Goal: Task Accomplishment & Management: Complete application form

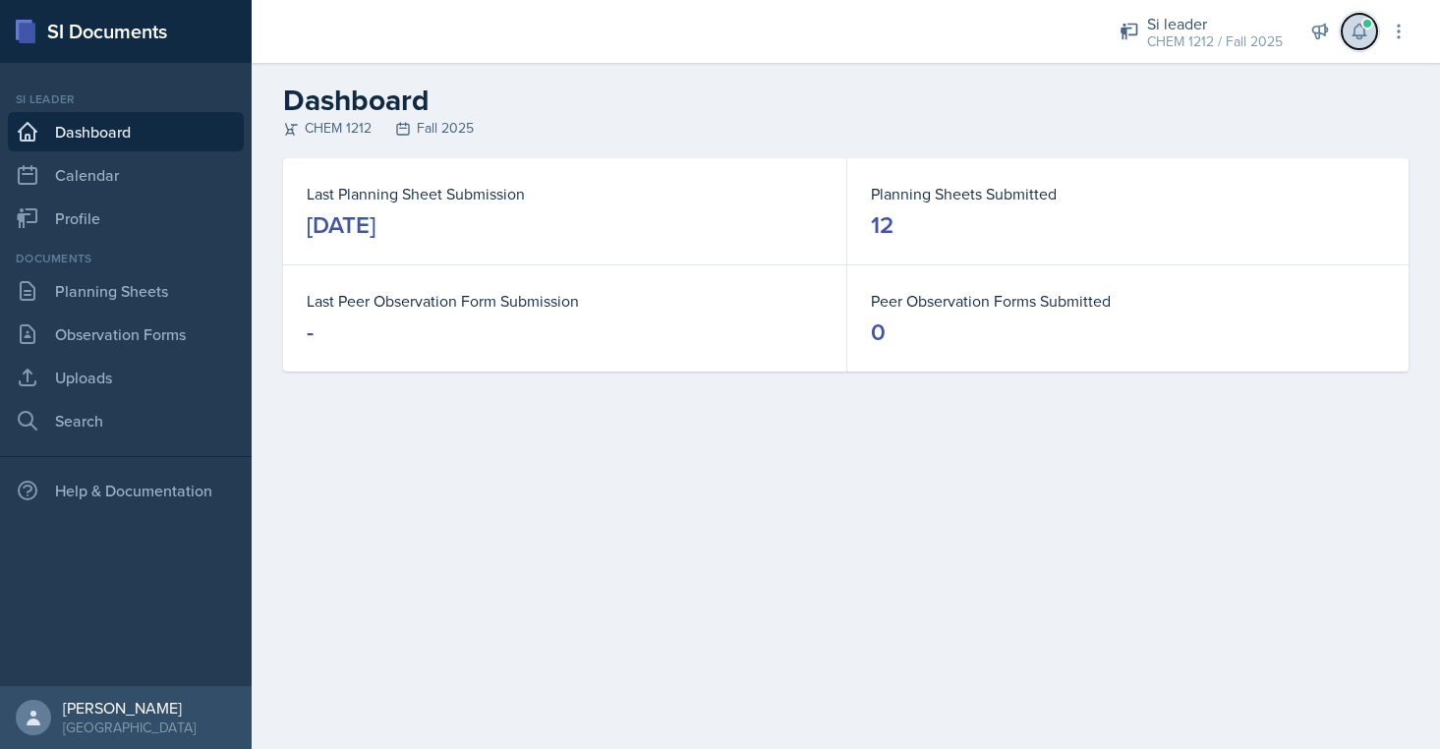
click at [1350, 25] on icon at bounding box center [1359, 32] width 20 height 20
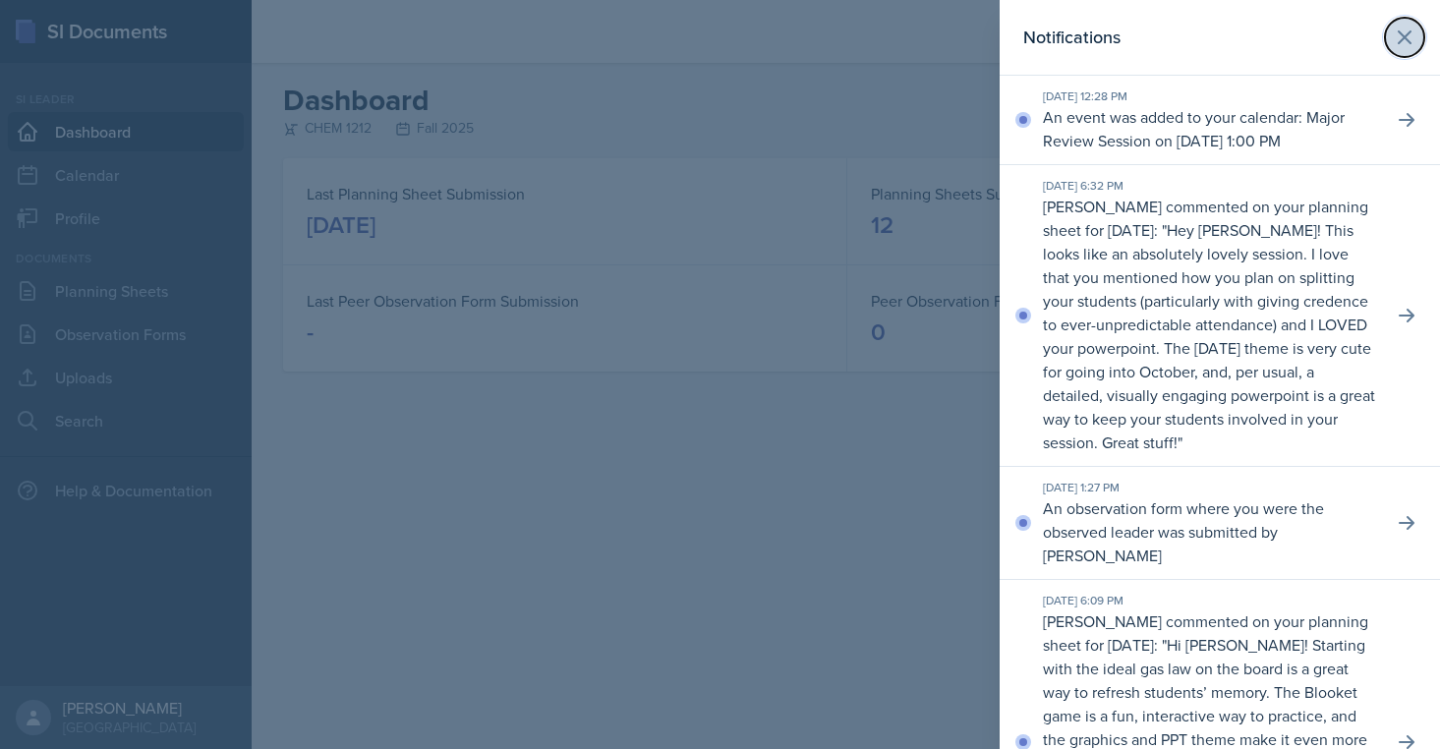
click at [1416, 38] on button at bounding box center [1404, 37] width 39 height 39
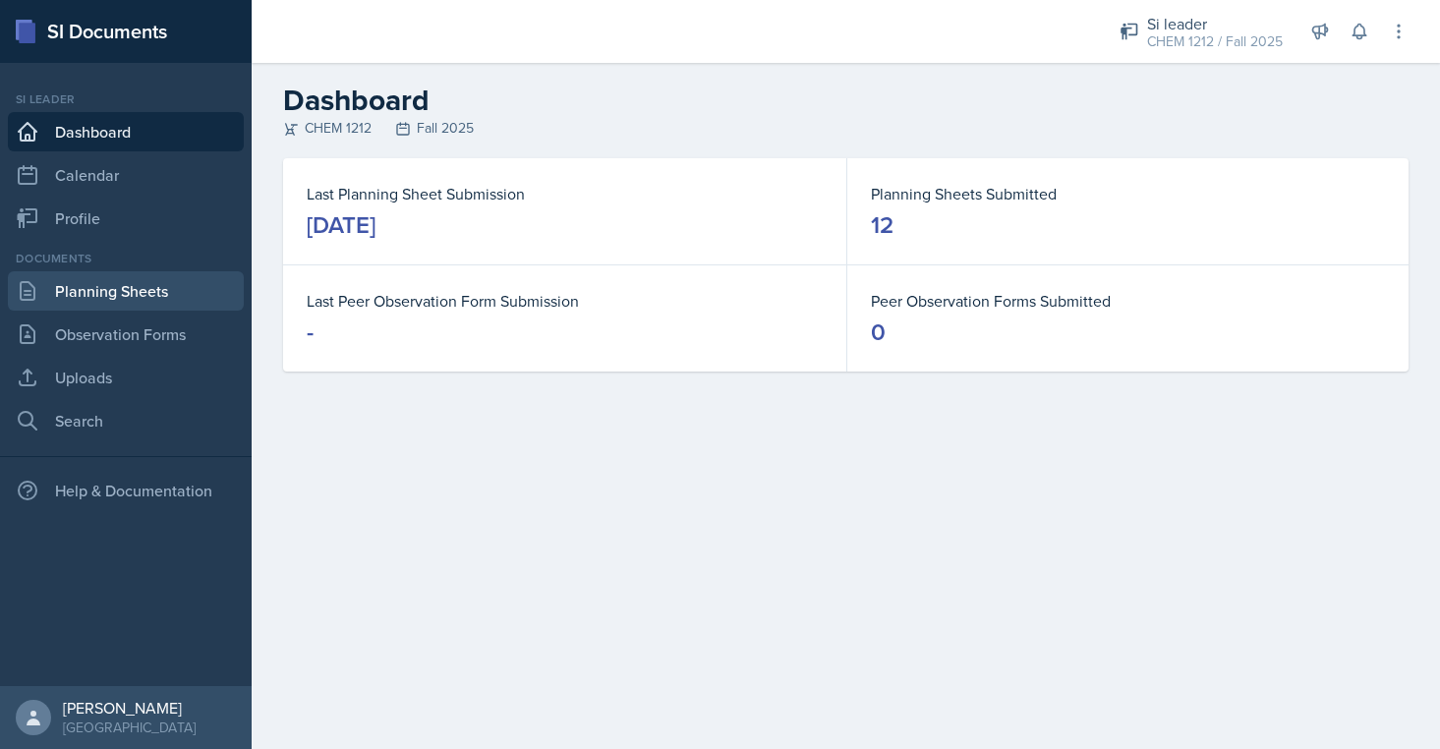
click at [115, 287] on link "Planning Sheets" at bounding box center [126, 290] width 236 height 39
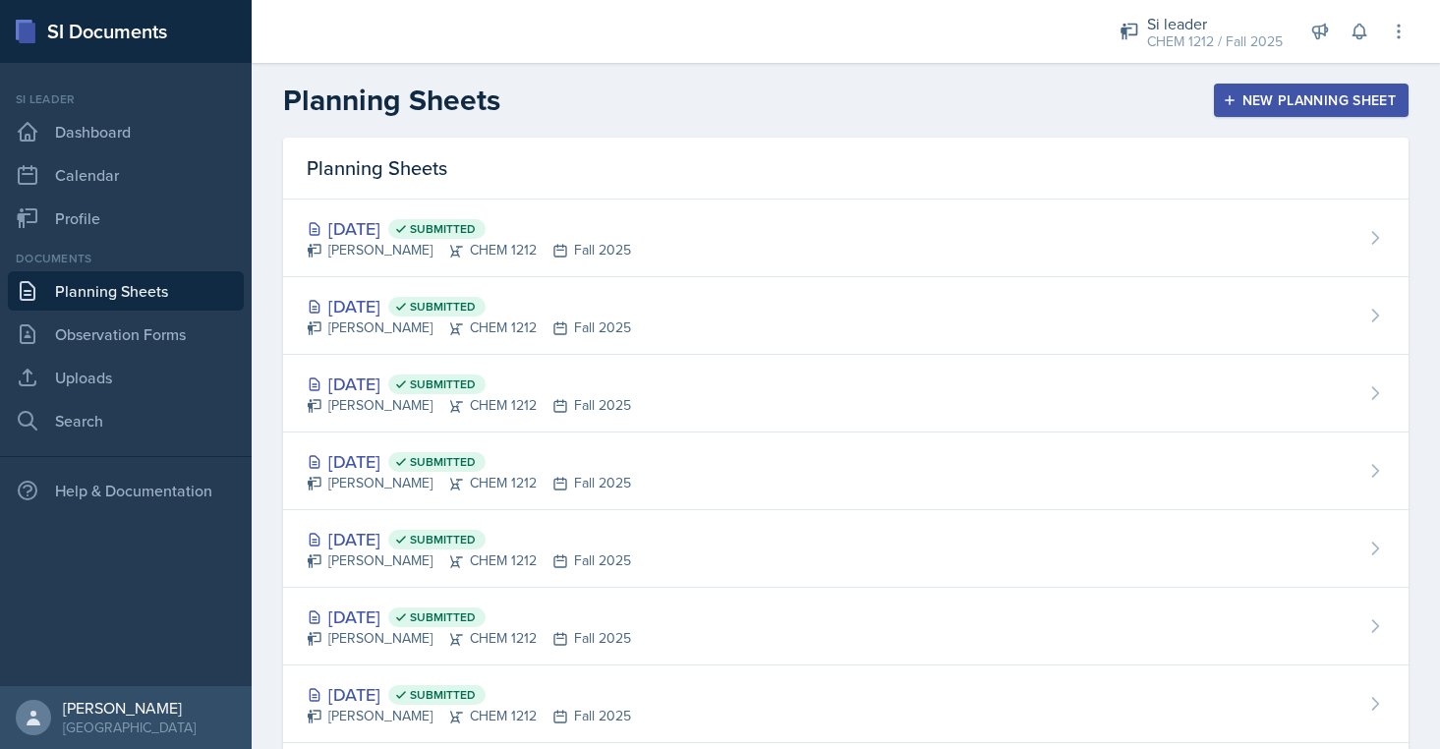
click at [1221, 100] on button "New Planning Sheet" at bounding box center [1311, 100] width 195 height 33
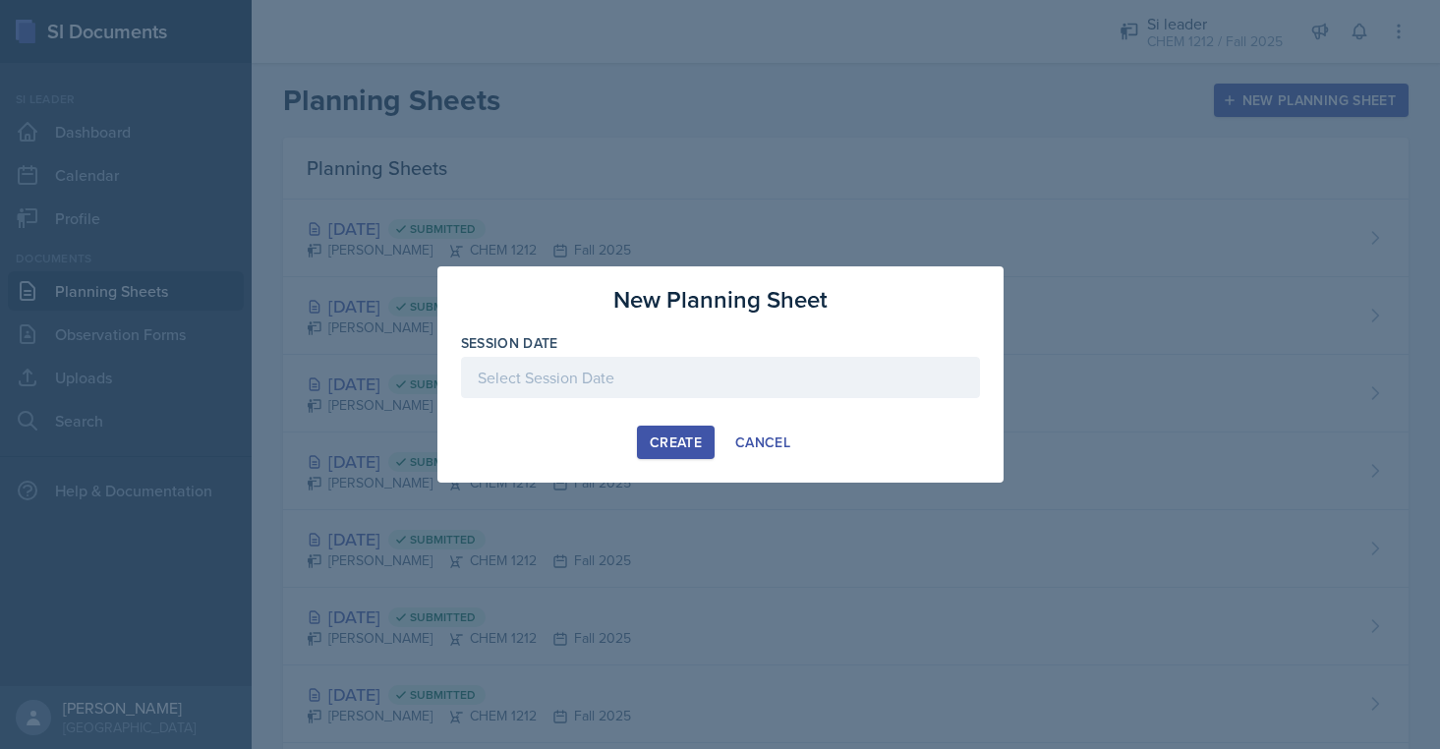
click at [860, 387] on div at bounding box center [720, 377] width 519 height 41
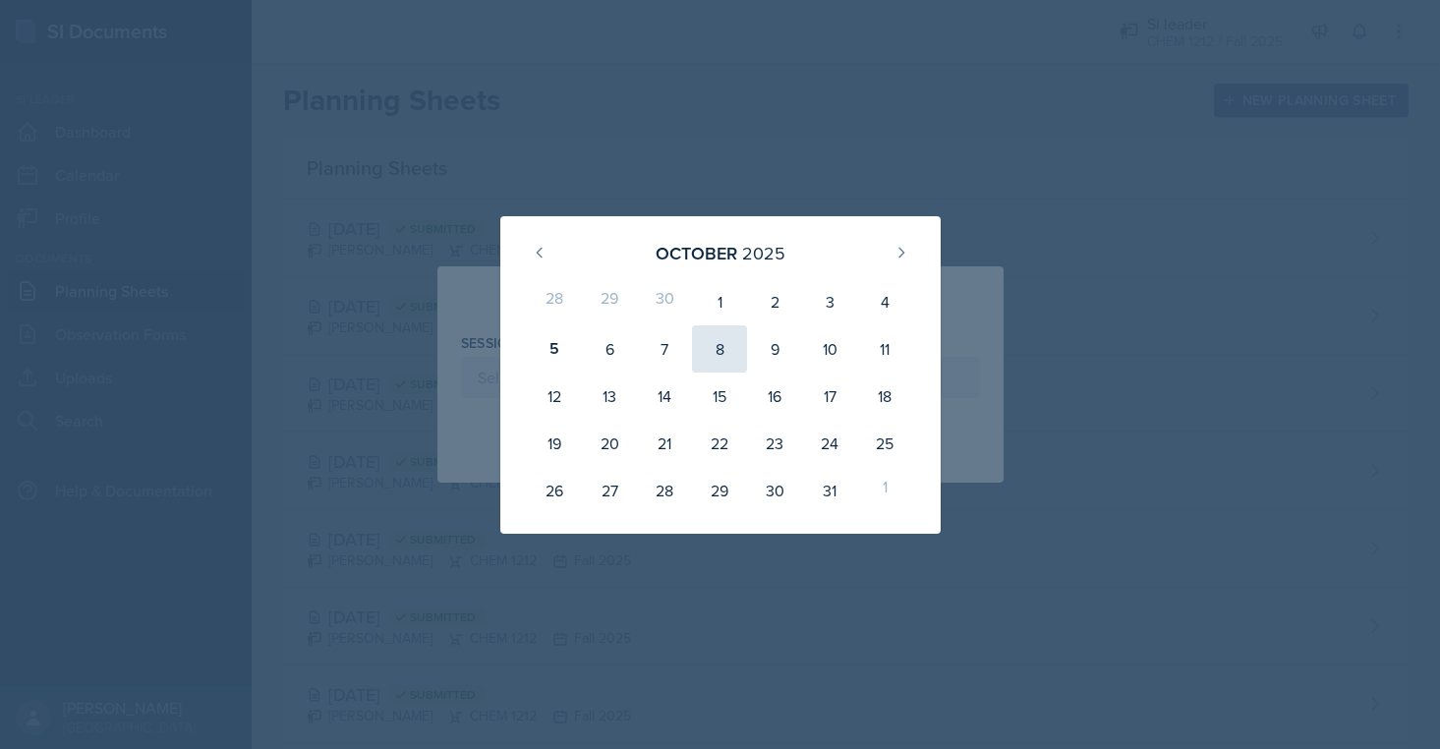
click at [722, 354] on div "8" at bounding box center [719, 348] width 55 height 47
type input "[DATE]"
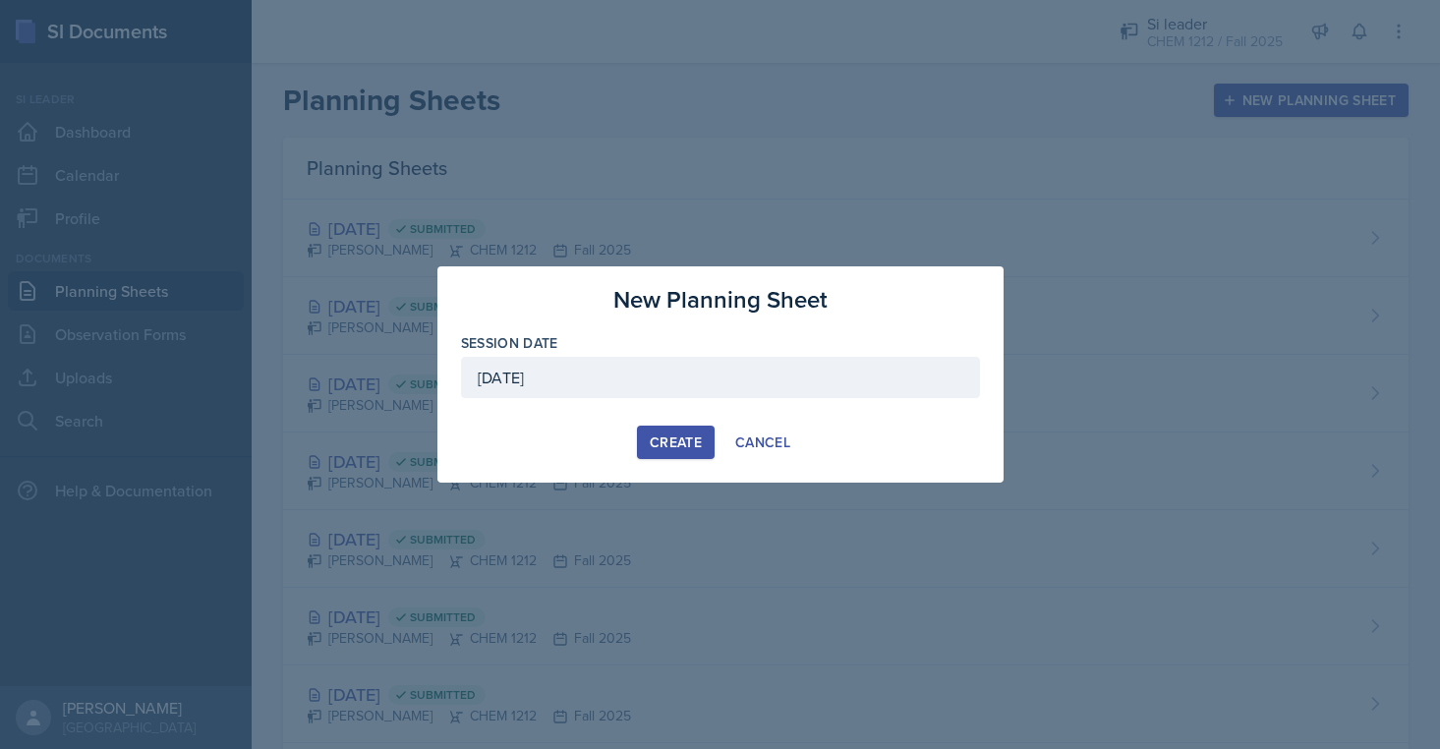
click at [673, 443] on div "Create" at bounding box center [676, 442] width 52 height 16
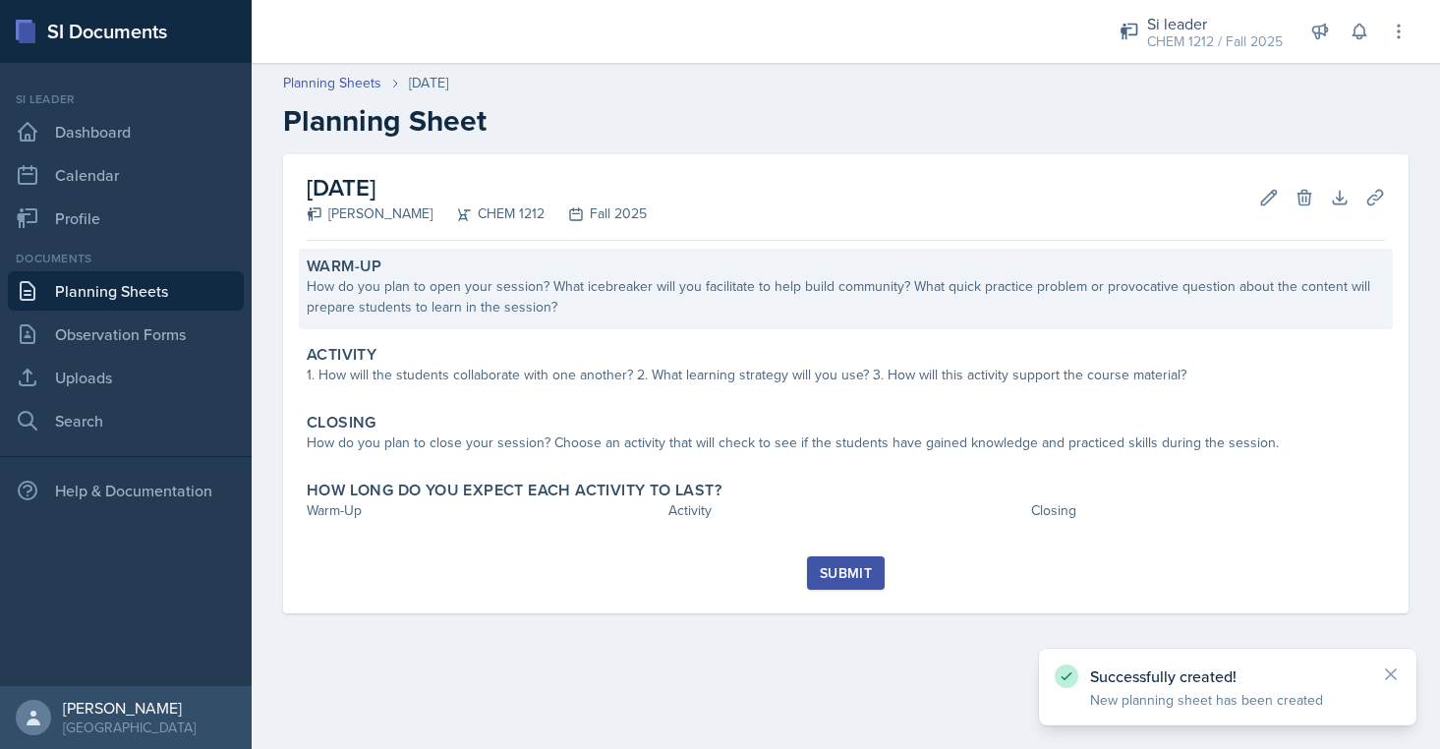
click at [579, 296] on div "How do you plan to open your session? What icebreaker will you facilitate to he…" at bounding box center [846, 296] width 1078 height 41
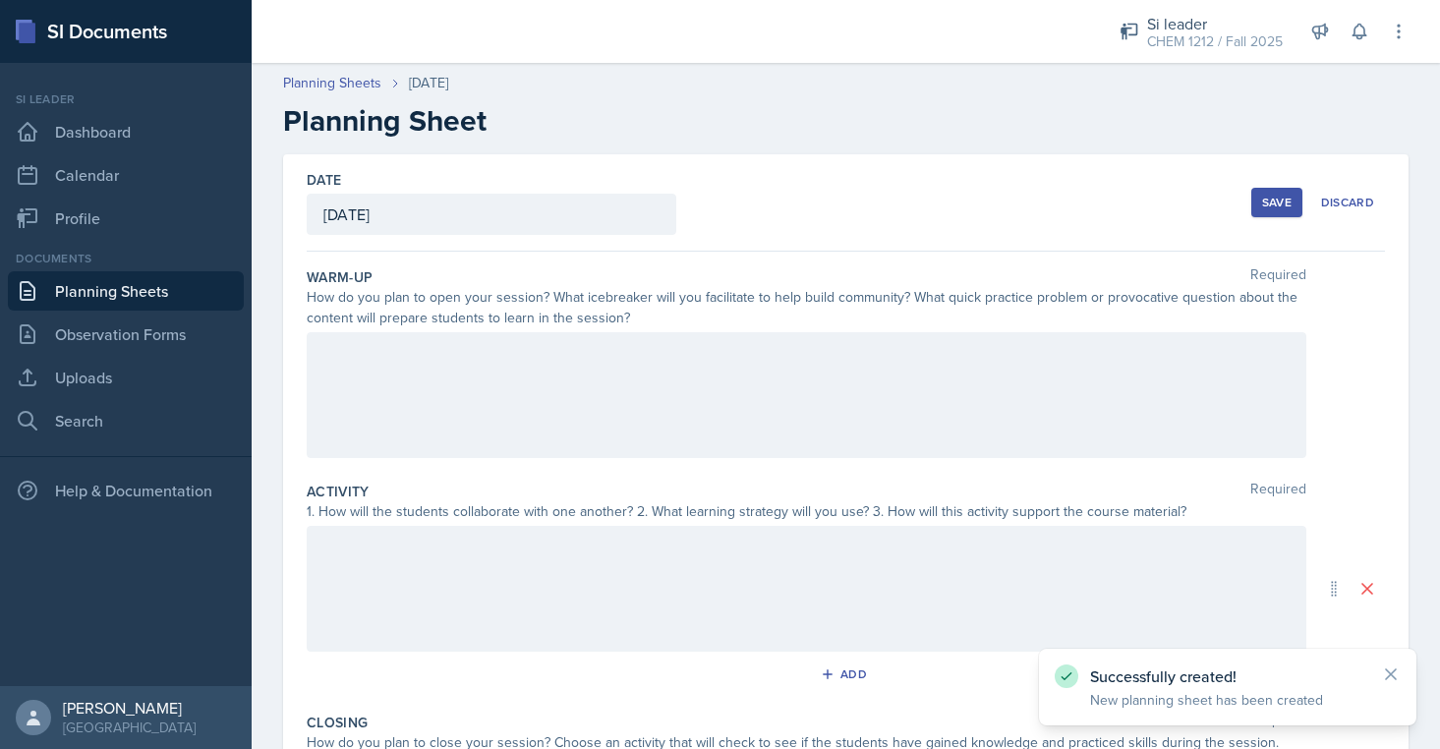
click at [541, 417] on div at bounding box center [807, 395] width 1000 height 126
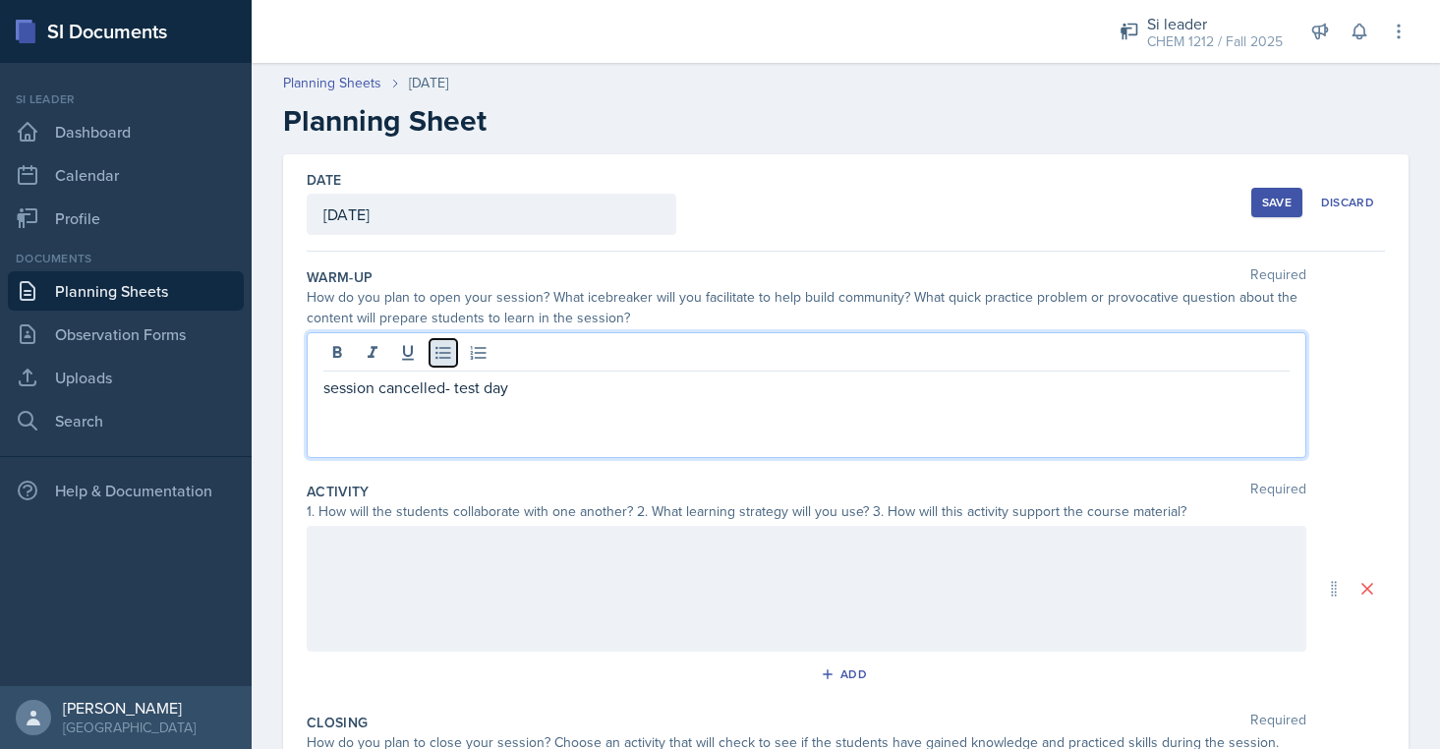
click at [440, 357] on icon at bounding box center [442, 353] width 15 height 13
click at [443, 355] on icon at bounding box center [443, 353] width 20 height 20
click at [443, 392] on p "session cancelled- test day" at bounding box center [806, 387] width 966 height 24
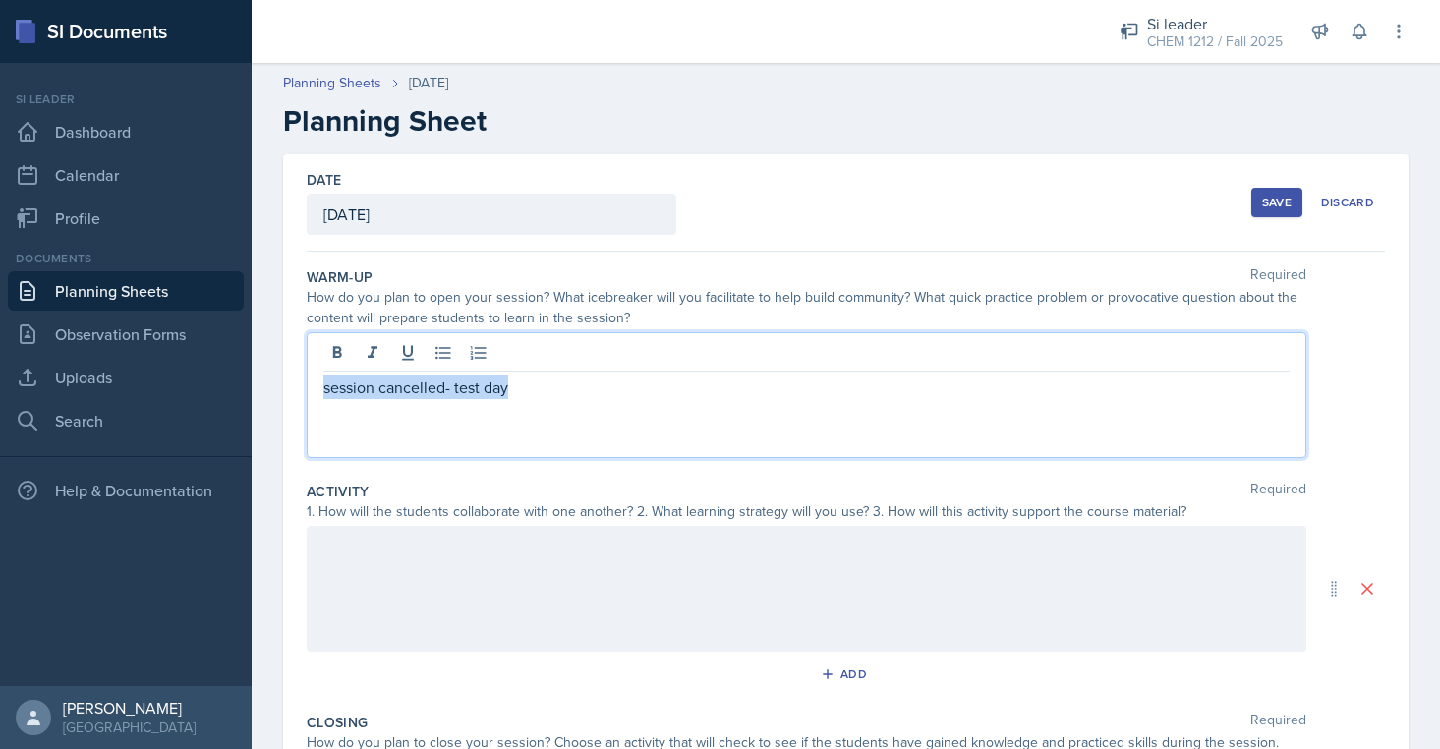
copy p "session cancelled- test day"
click at [511, 621] on div at bounding box center [807, 589] width 1000 height 126
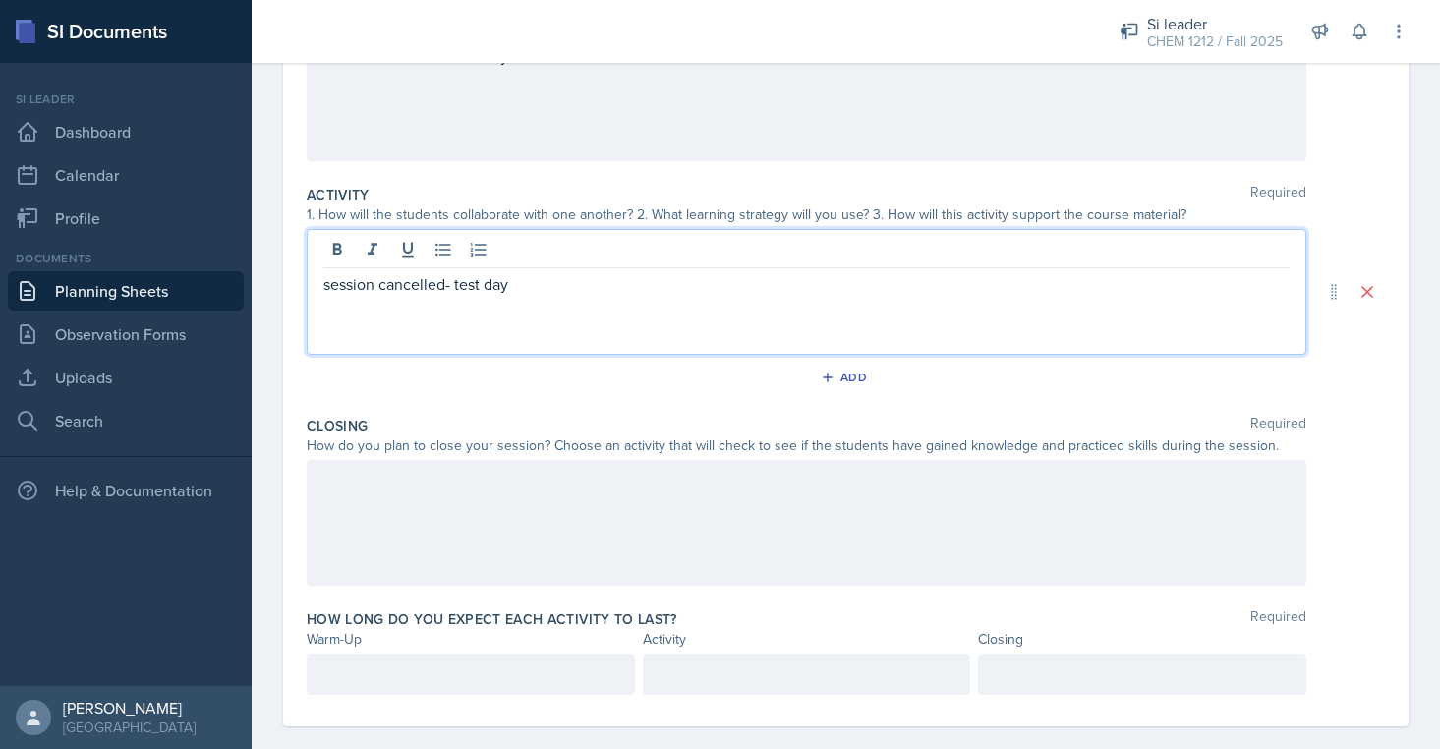
scroll to position [321, 0]
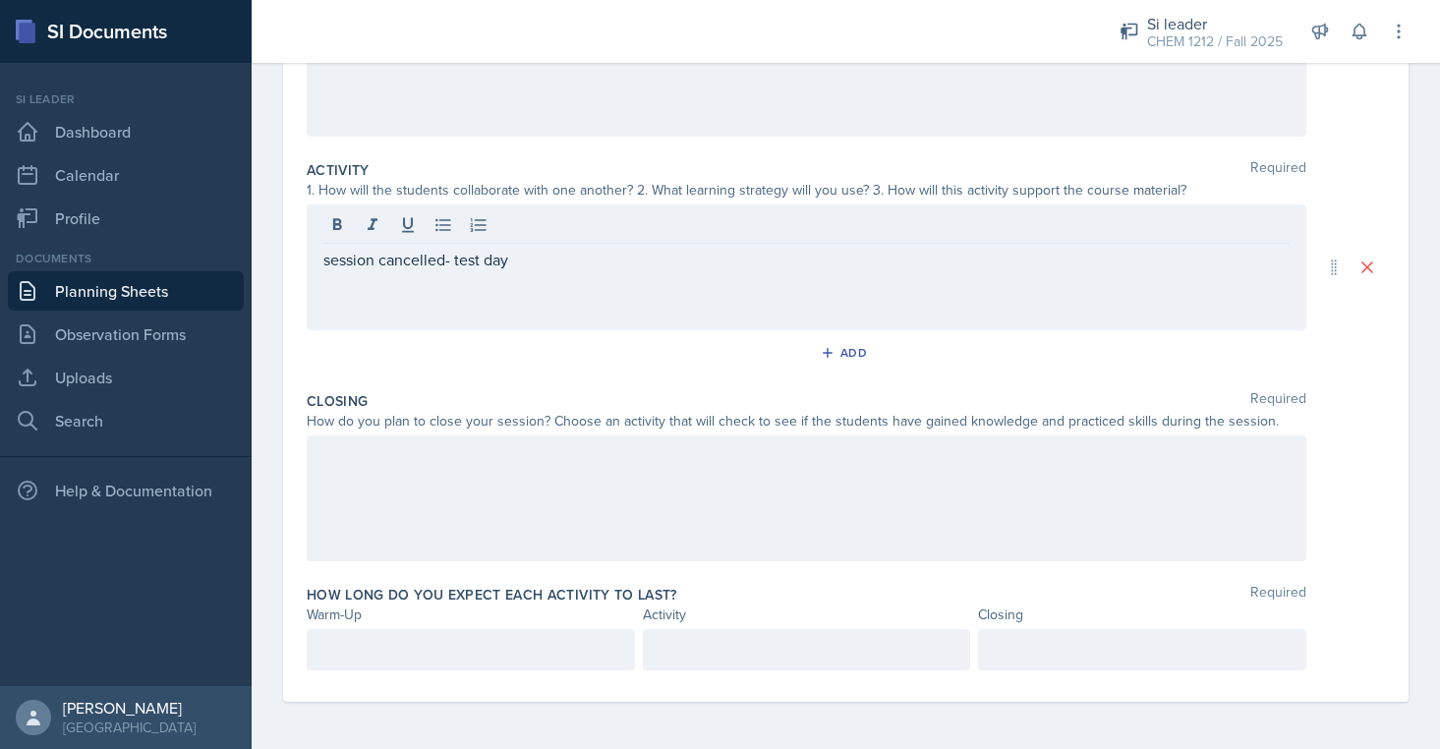
click at [491, 504] on div at bounding box center [807, 498] width 1000 height 126
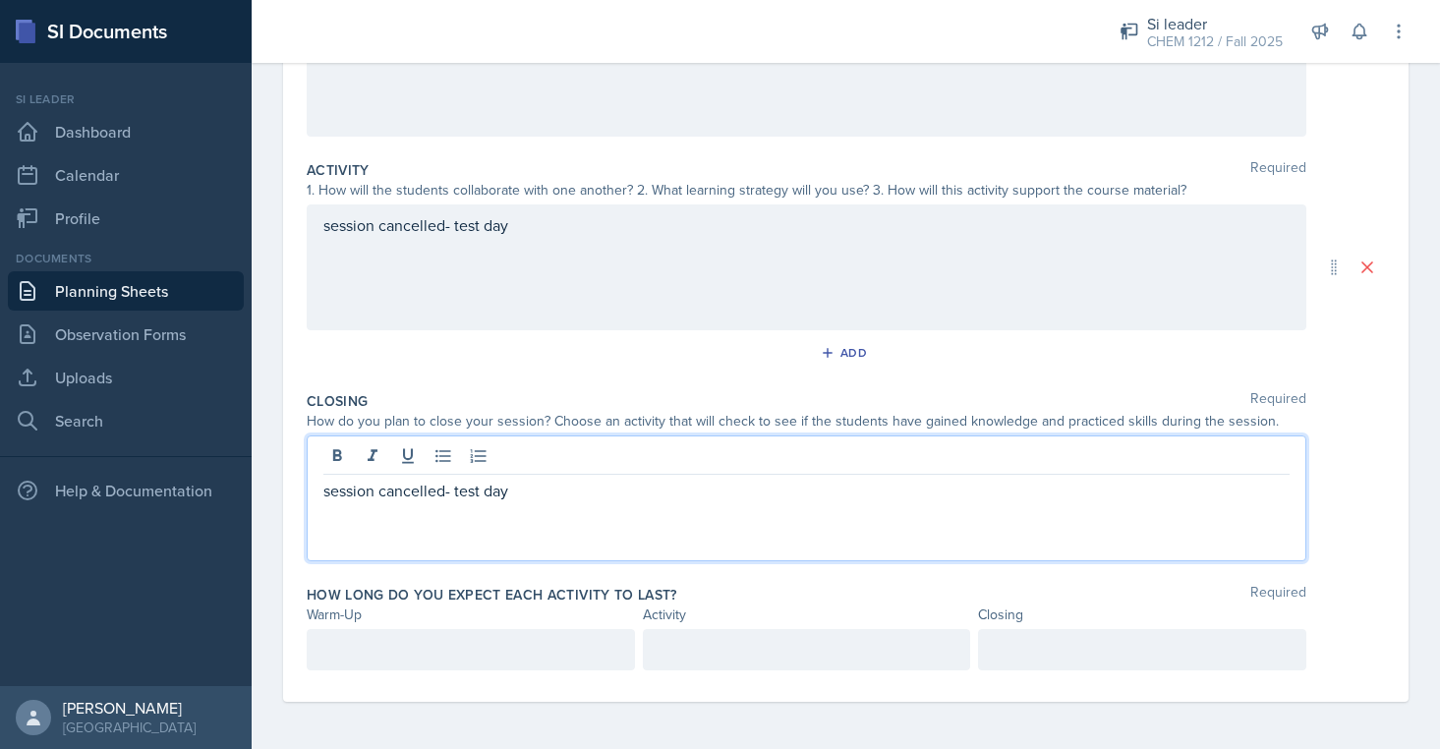
click at [486, 651] on p at bounding box center [470, 650] width 295 height 24
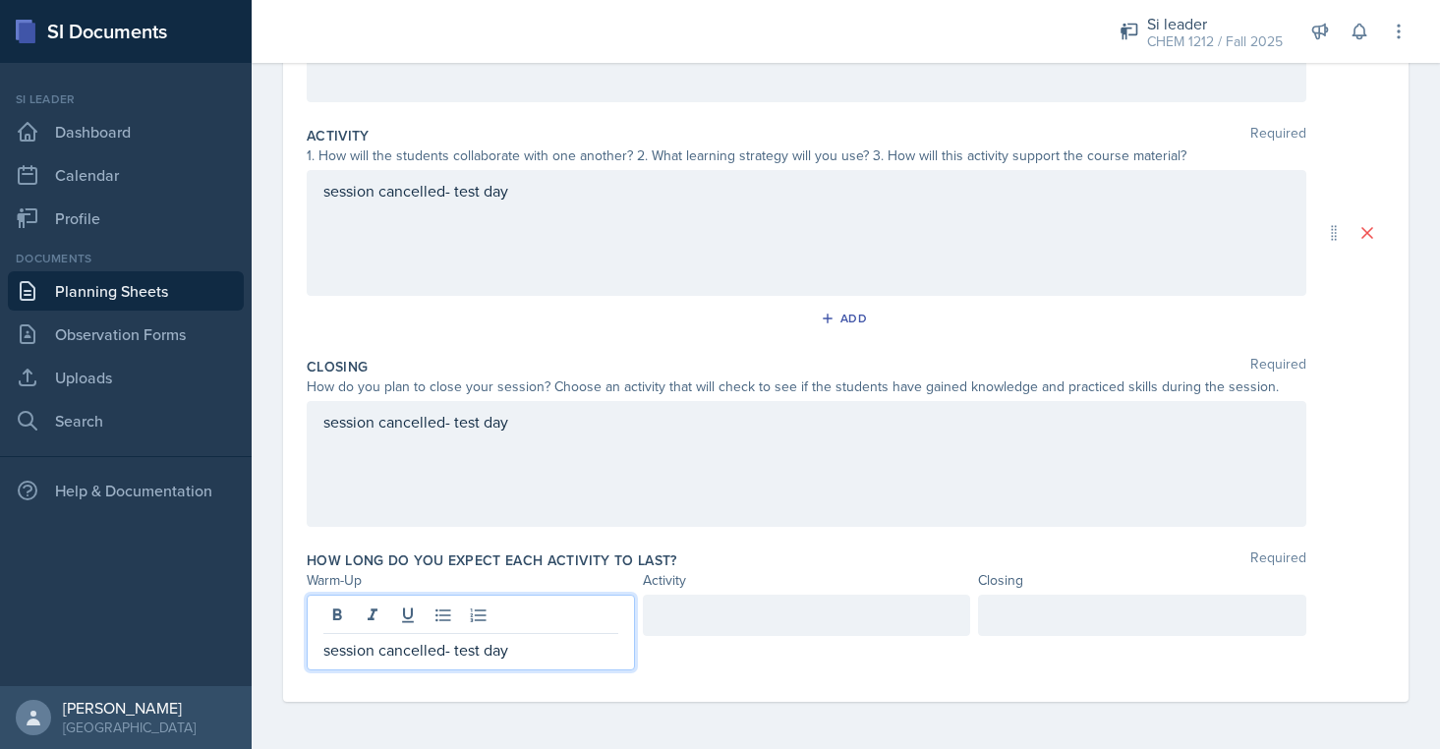
click at [853, 615] on div at bounding box center [807, 615] width 328 height 41
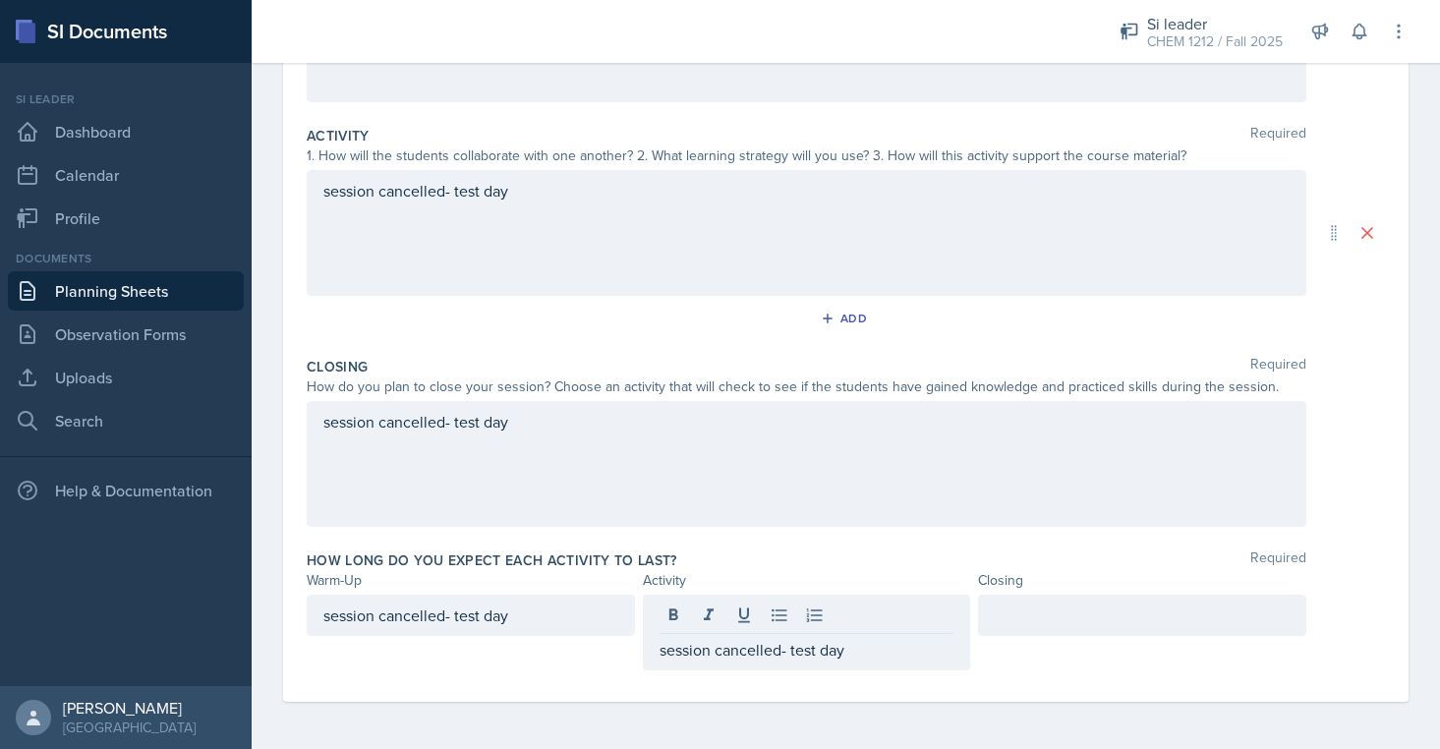
click at [1116, 633] on div at bounding box center [1142, 615] width 328 height 41
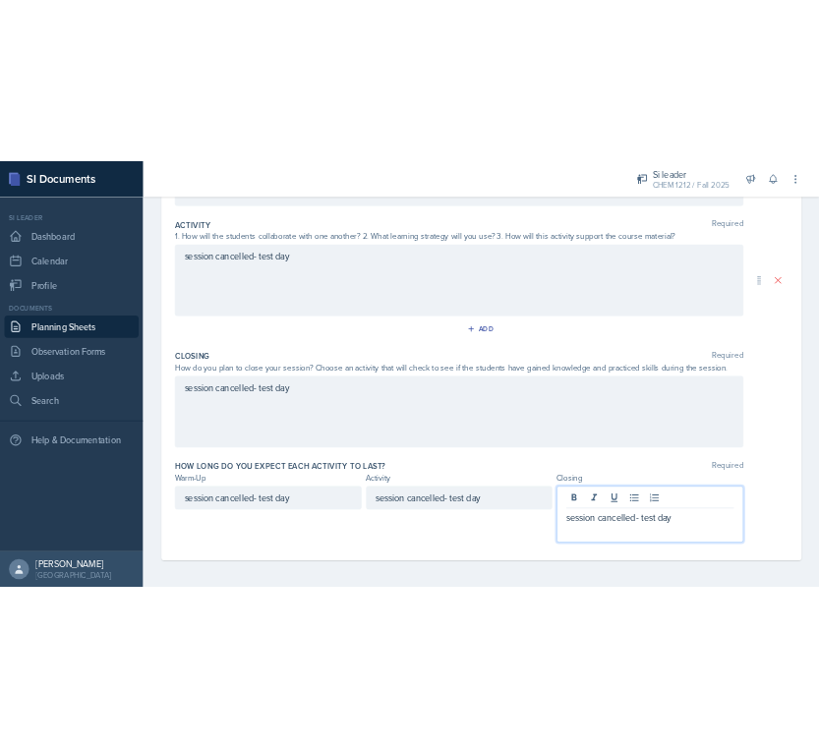
scroll to position [0, 0]
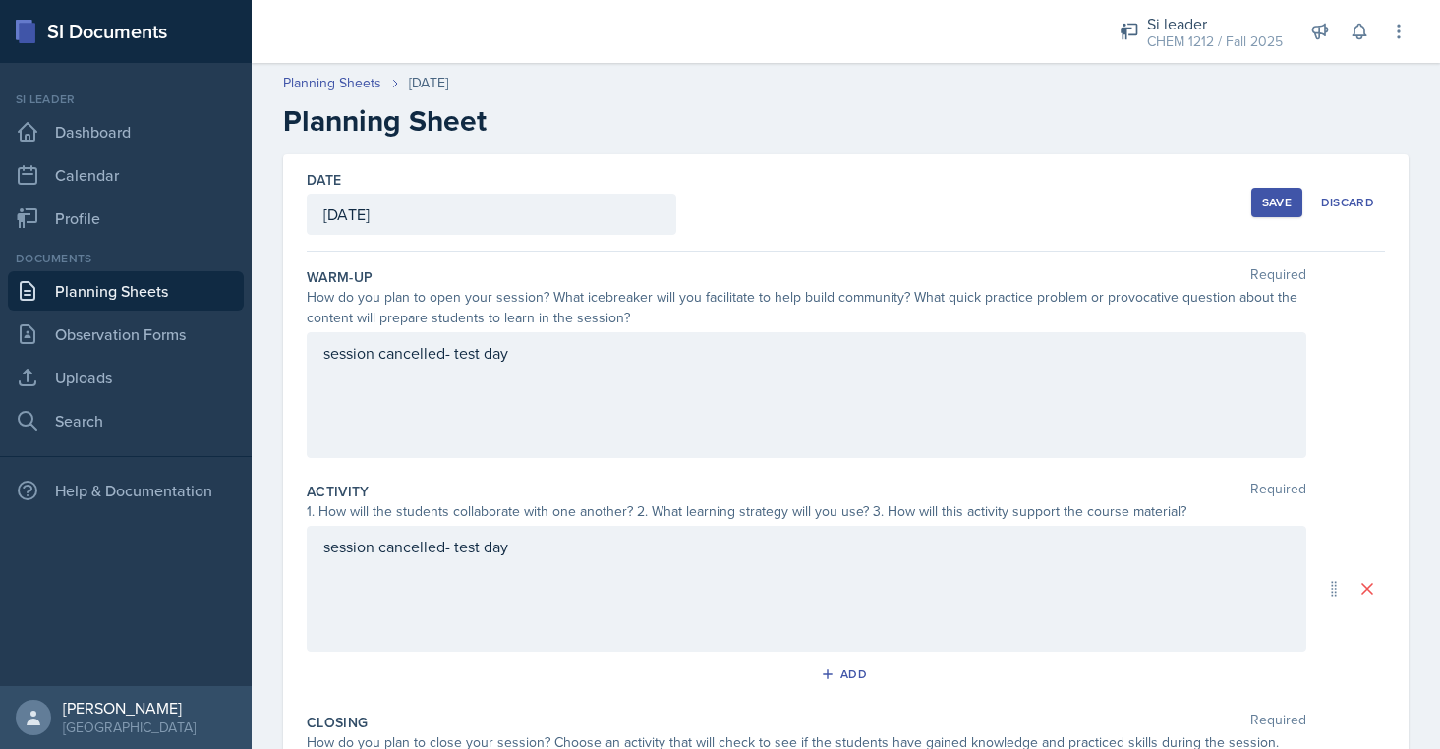
click at [1278, 162] on div "Date [DATE] [DATE] 28 29 30 1 2 3 4 5 6 7 8 9 10 11 12 13 14 15 16 17 18 19 20 …" at bounding box center [846, 202] width 1078 height 97
click at [1279, 210] on button "Save" at bounding box center [1276, 202] width 51 height 29
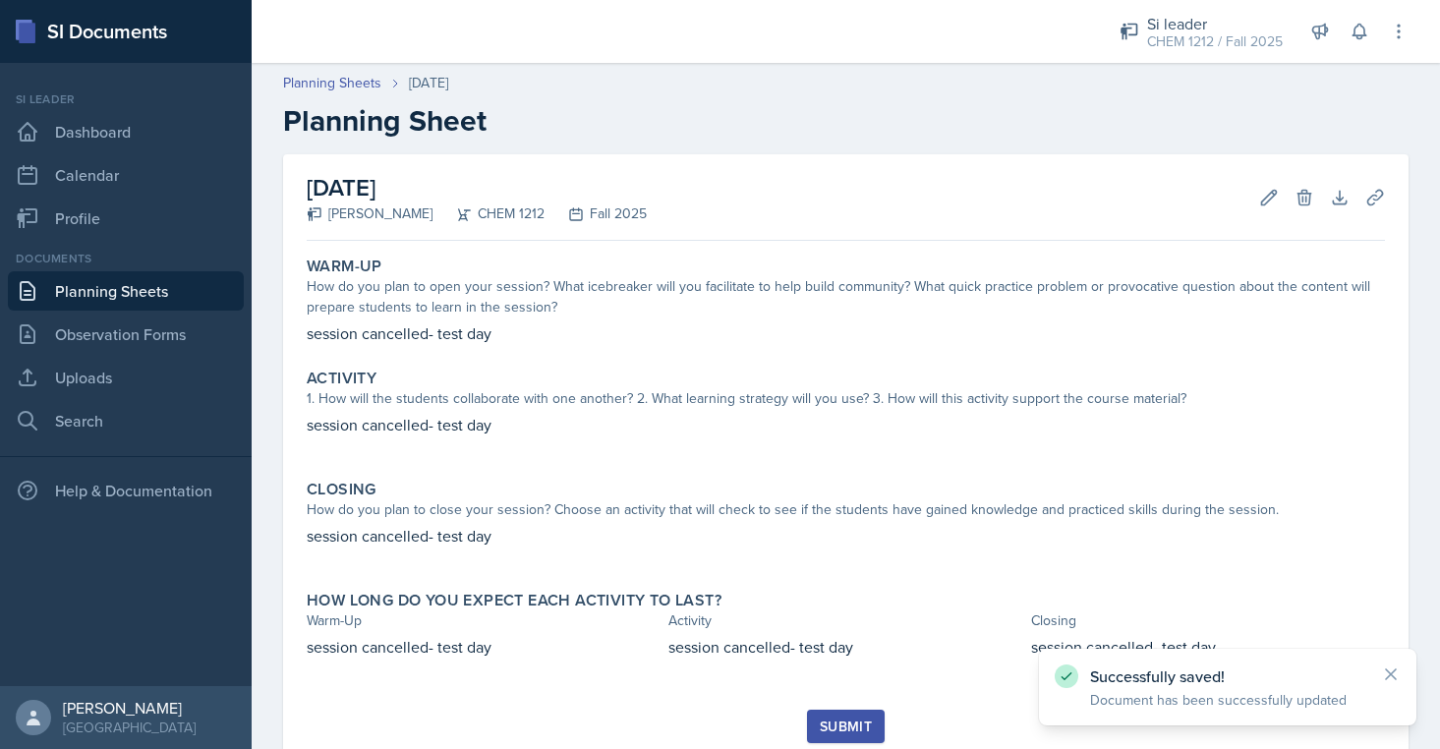
click at [833, 721] on div "Submit" at bounding box center [846, 726] width 52 height 16
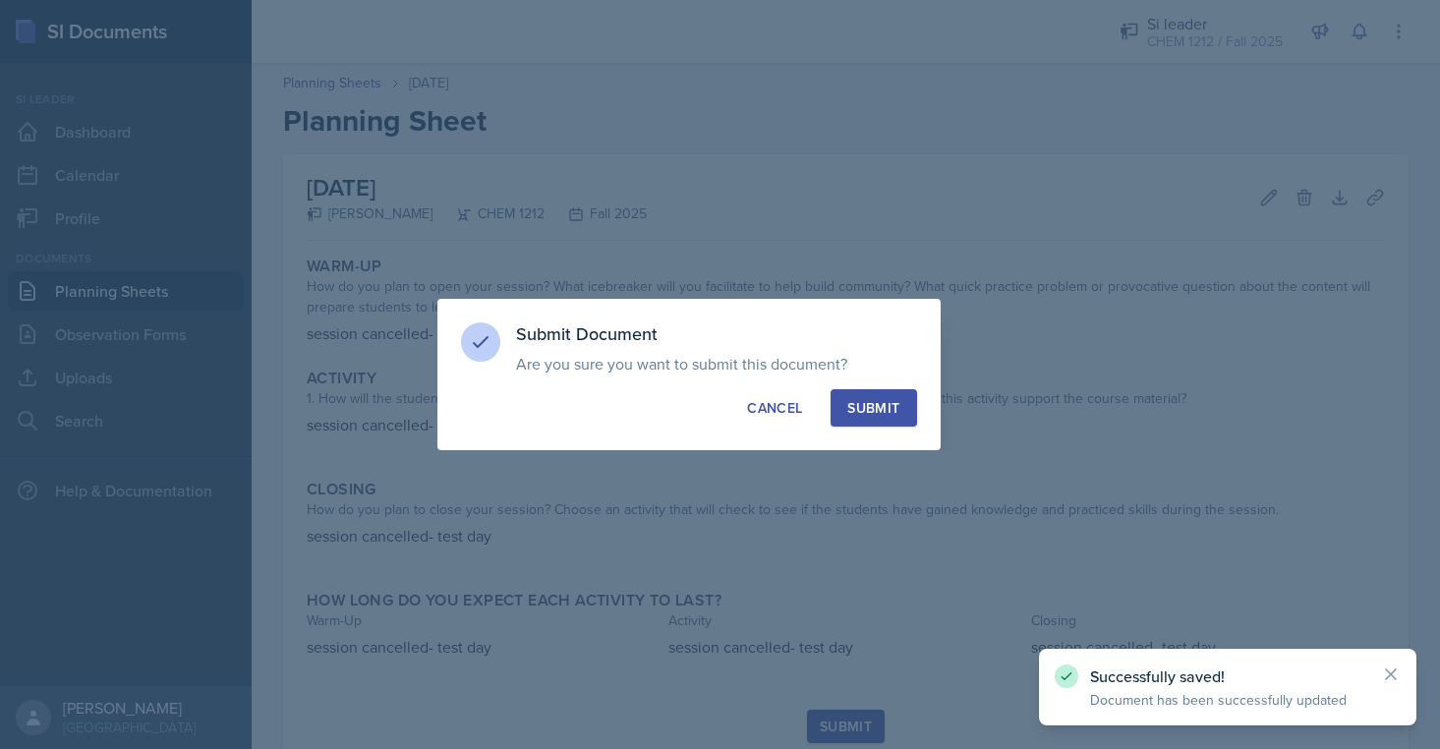
click at [869, 398] on div "Submit" at bounding box center [873, 408] width 52 height 20
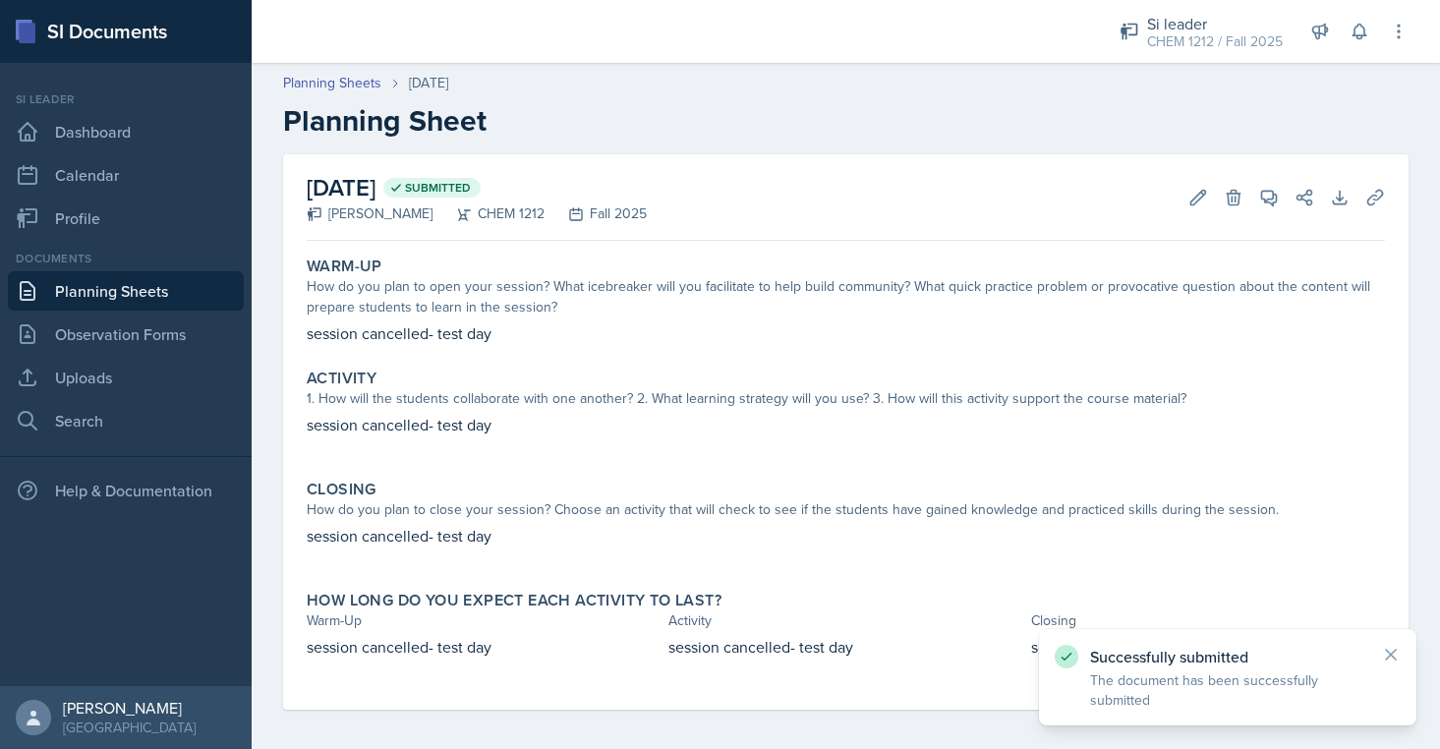
click at [359, 71] on header "Planning Sheets [DATE] Planning Sheet" at bounding box center [846, 105] width 1188 height 105
click at [359, 73] on link "Planning Sheets" at bounding box center [332, 83] width 98 height 21
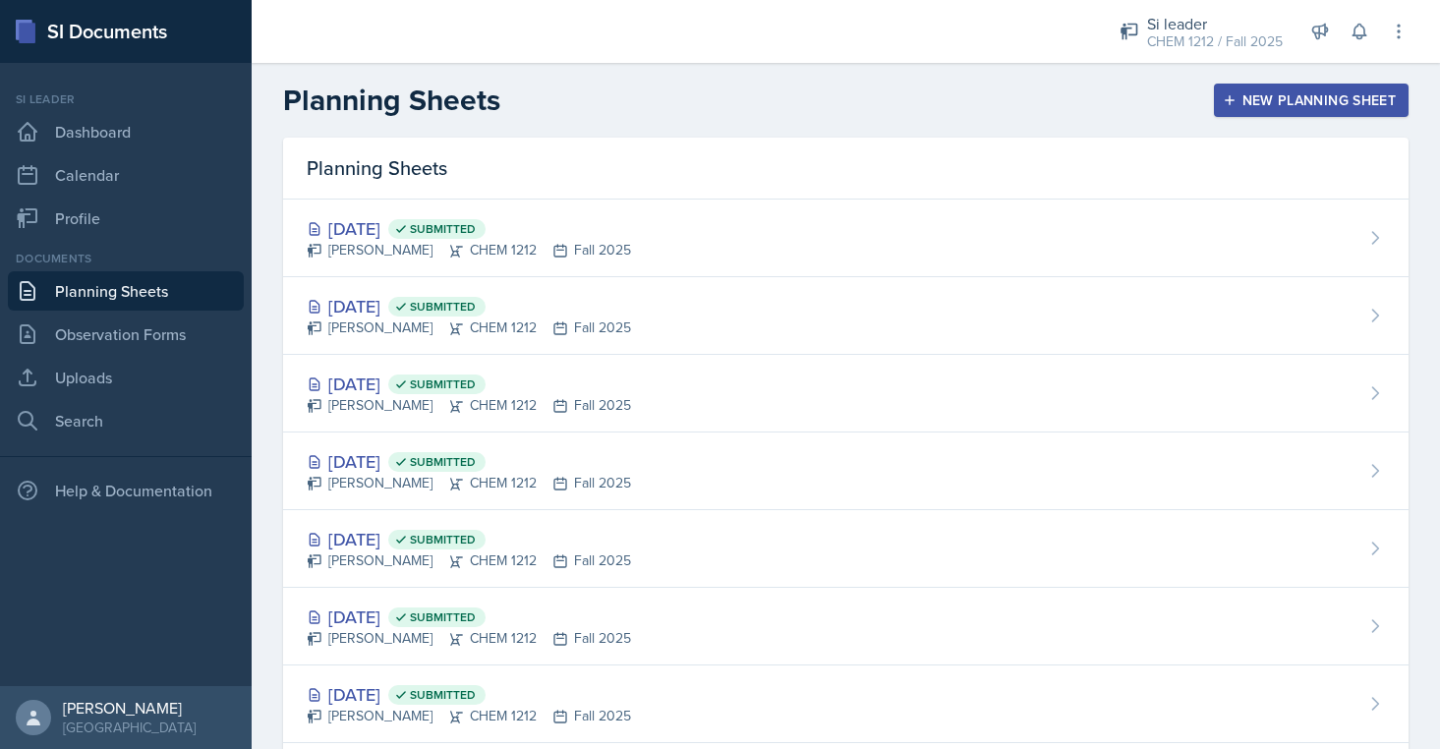
click at [1245, 94] on div "New Planning Sheet" at bounding box center [1311, 100] width 169 height 16
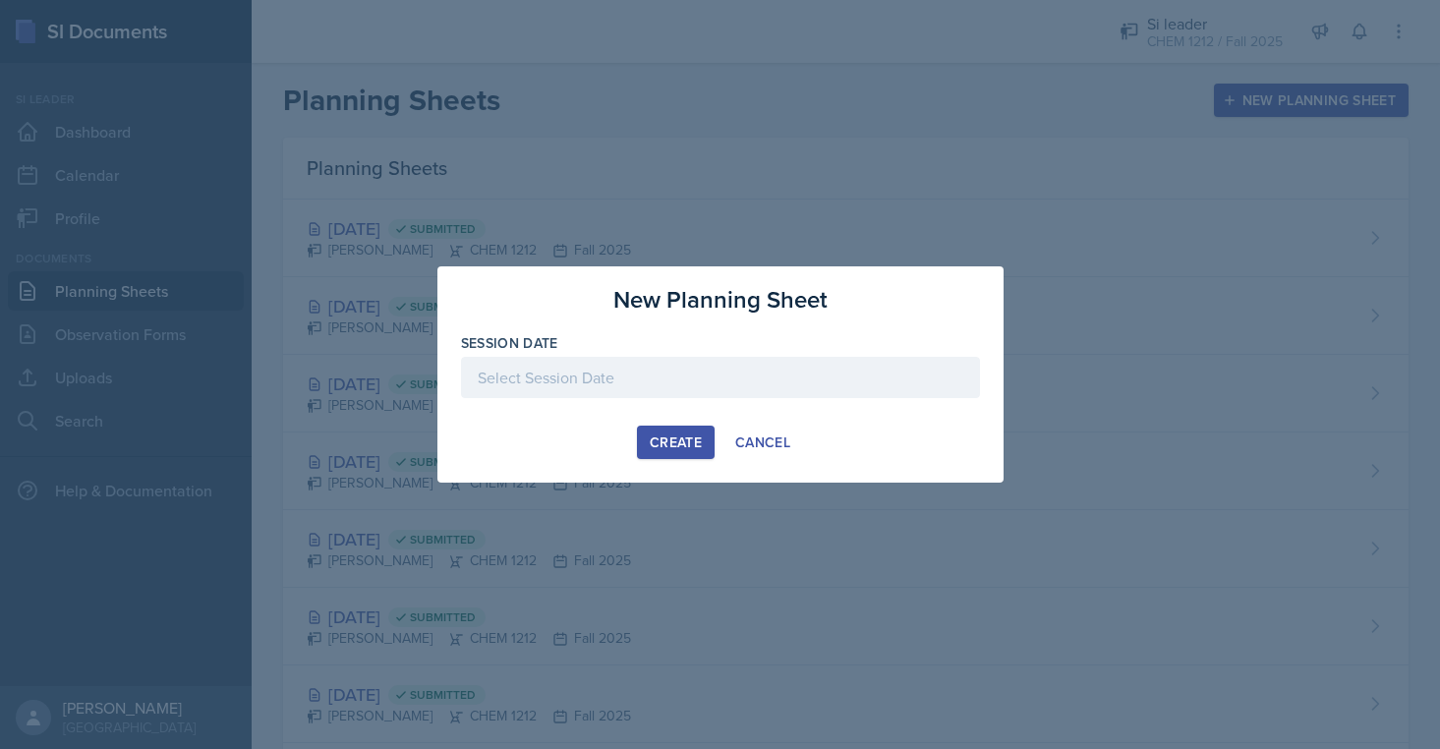
click at [585, 367] on div at bounding box center [720, 377] width 519 height 41
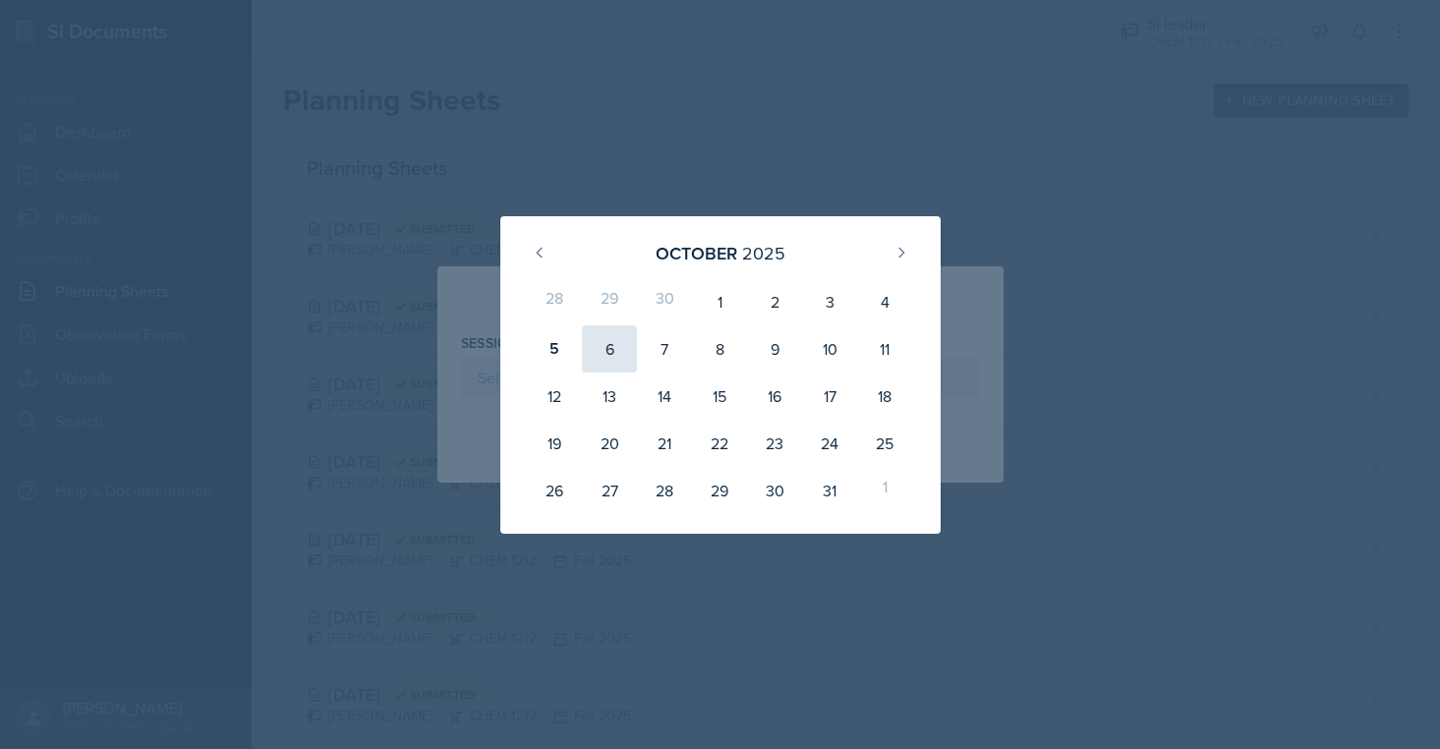
click at [603, 364] on div "6" at bounding box center [609, 348] width 55 height 47
type input "[DATE]"
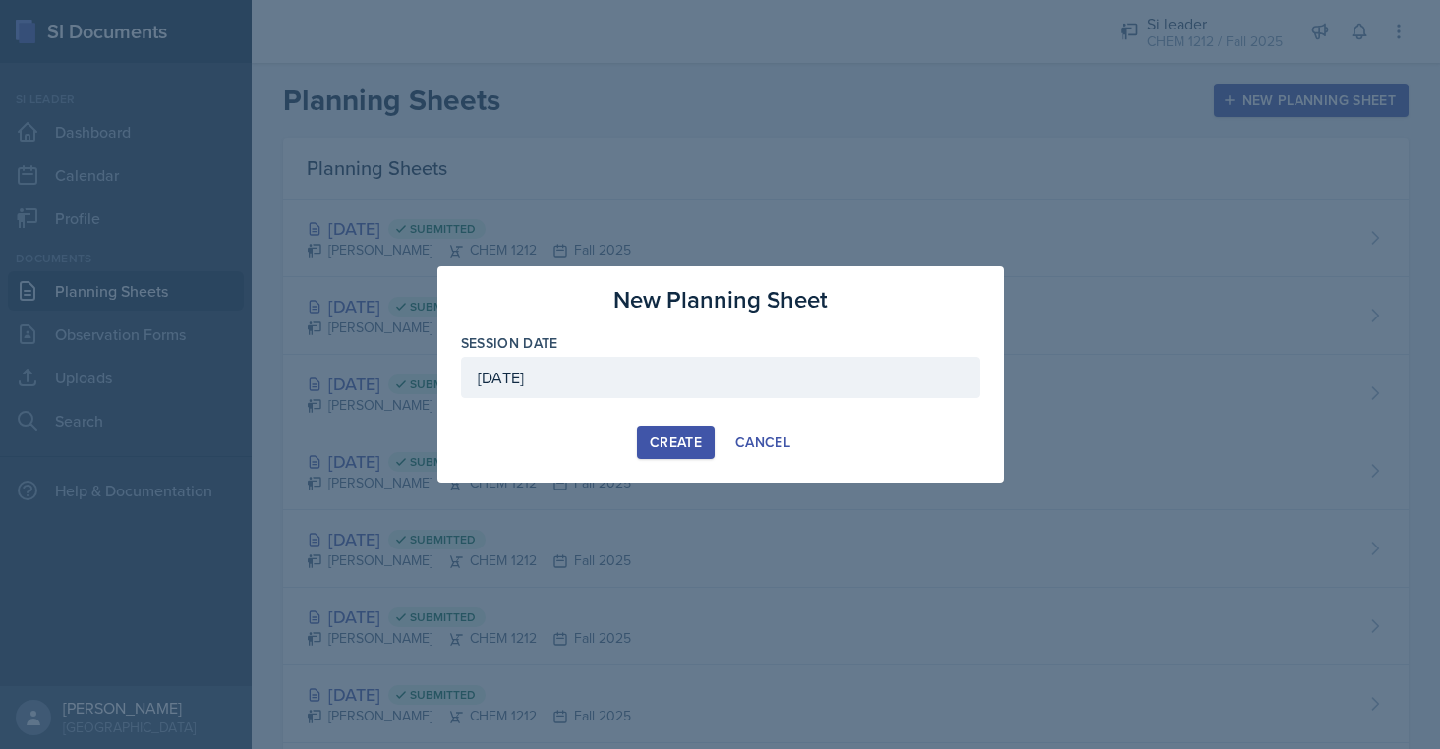
click at [677, 431] on button "Create" at bounding box center [676, 442] width 78 height 33
